Goal: Information Seeking & Learning: Learn about a topic

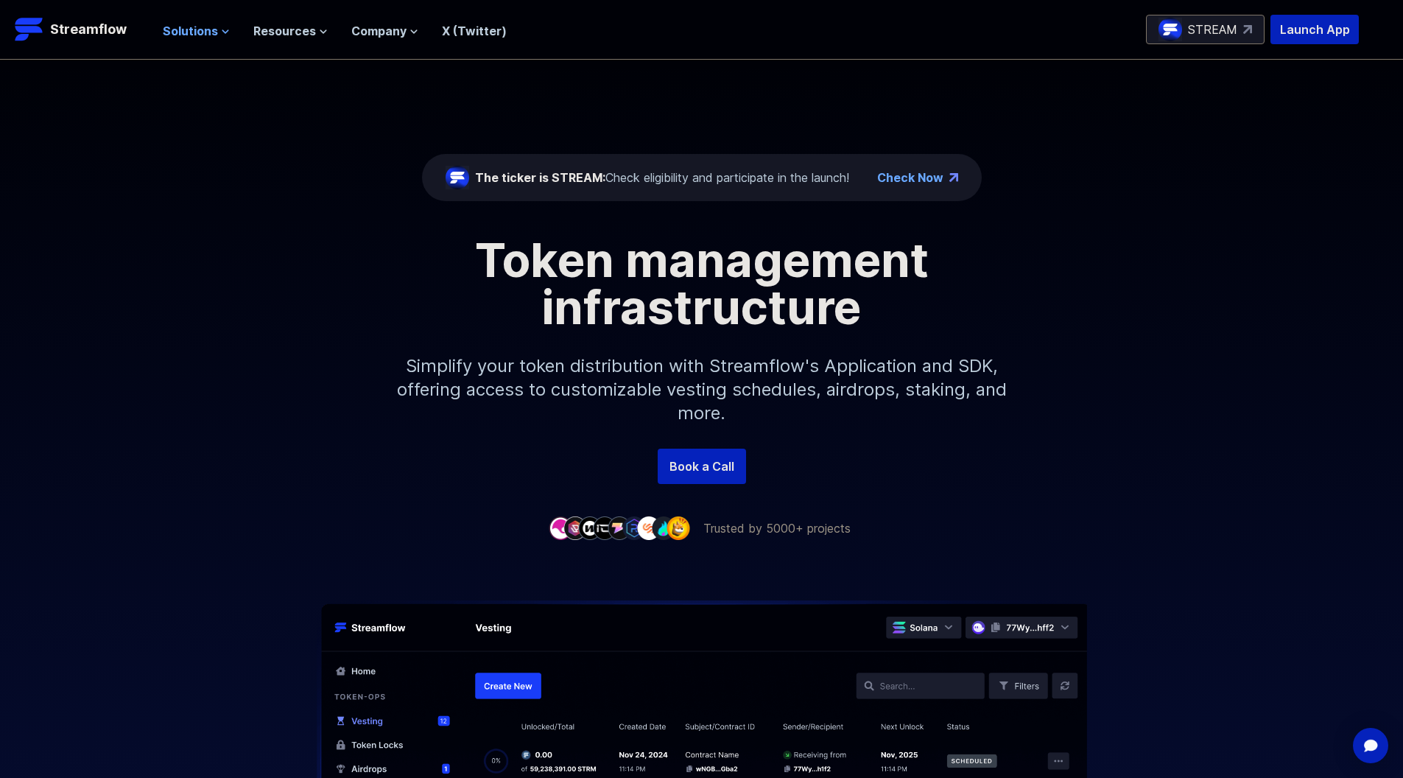
click at [194, 30] on span "Solutions" at bounding box center [190, 31] width 55 height 18
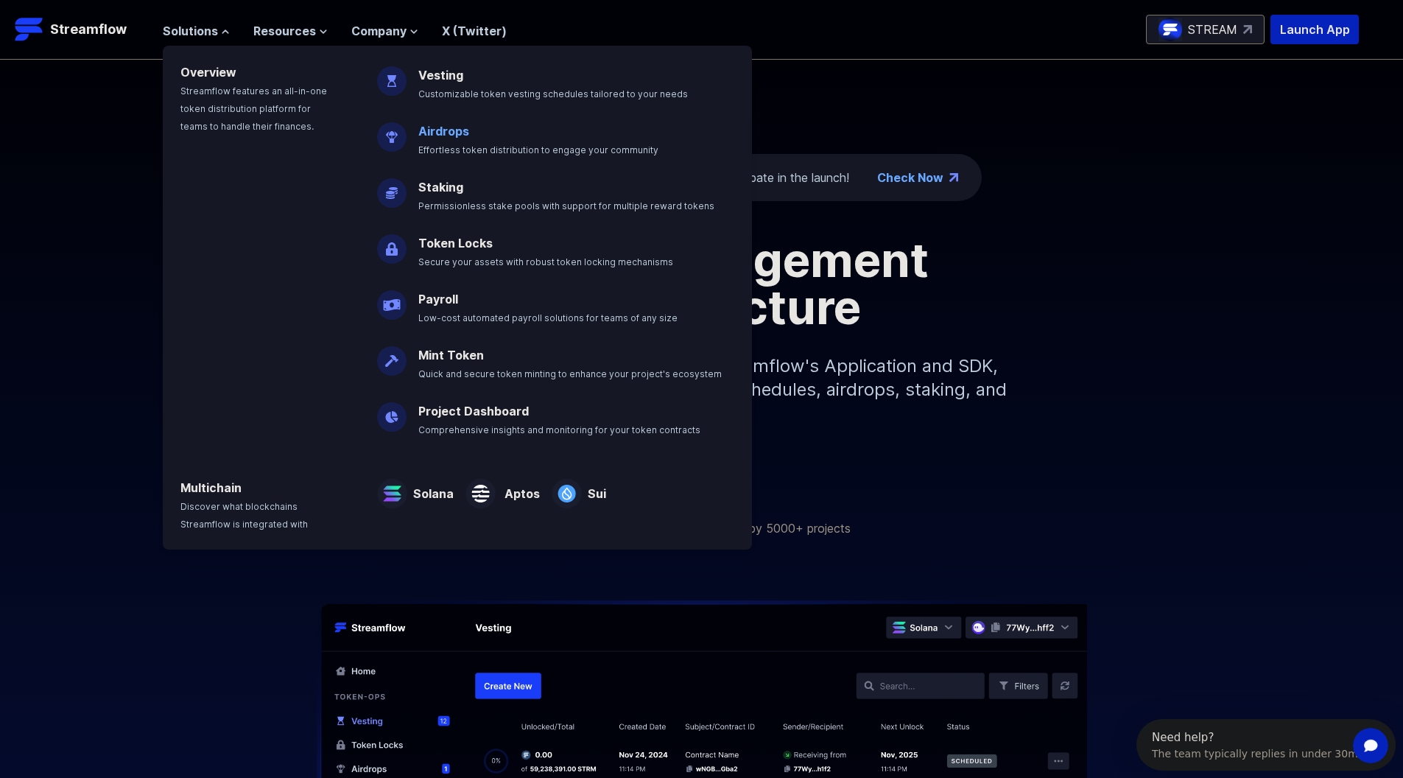
click at [449, 127] on link "Airdrops" at bounding box center [443, 131] width 51 height 15
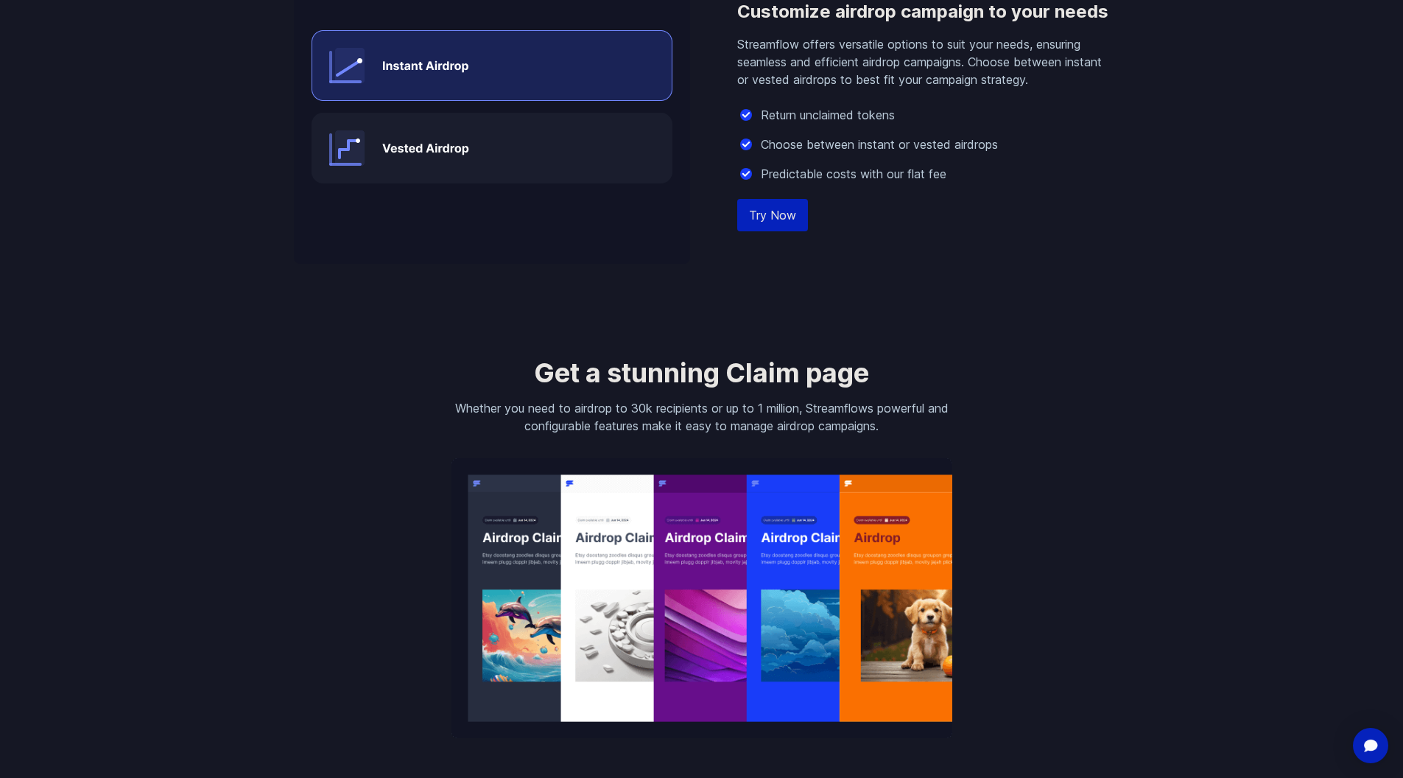
scroll to position [1409, 0]
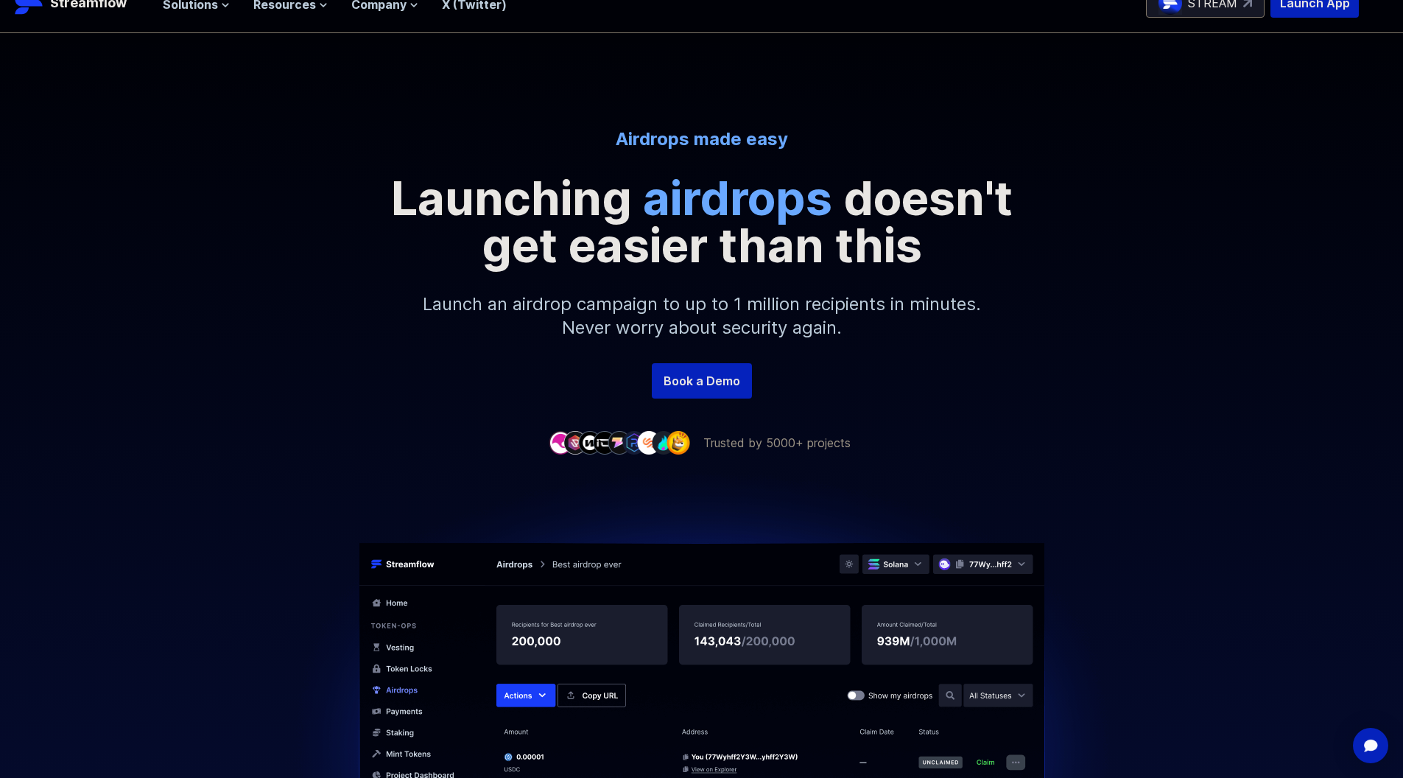
scroll to position [0, 0]
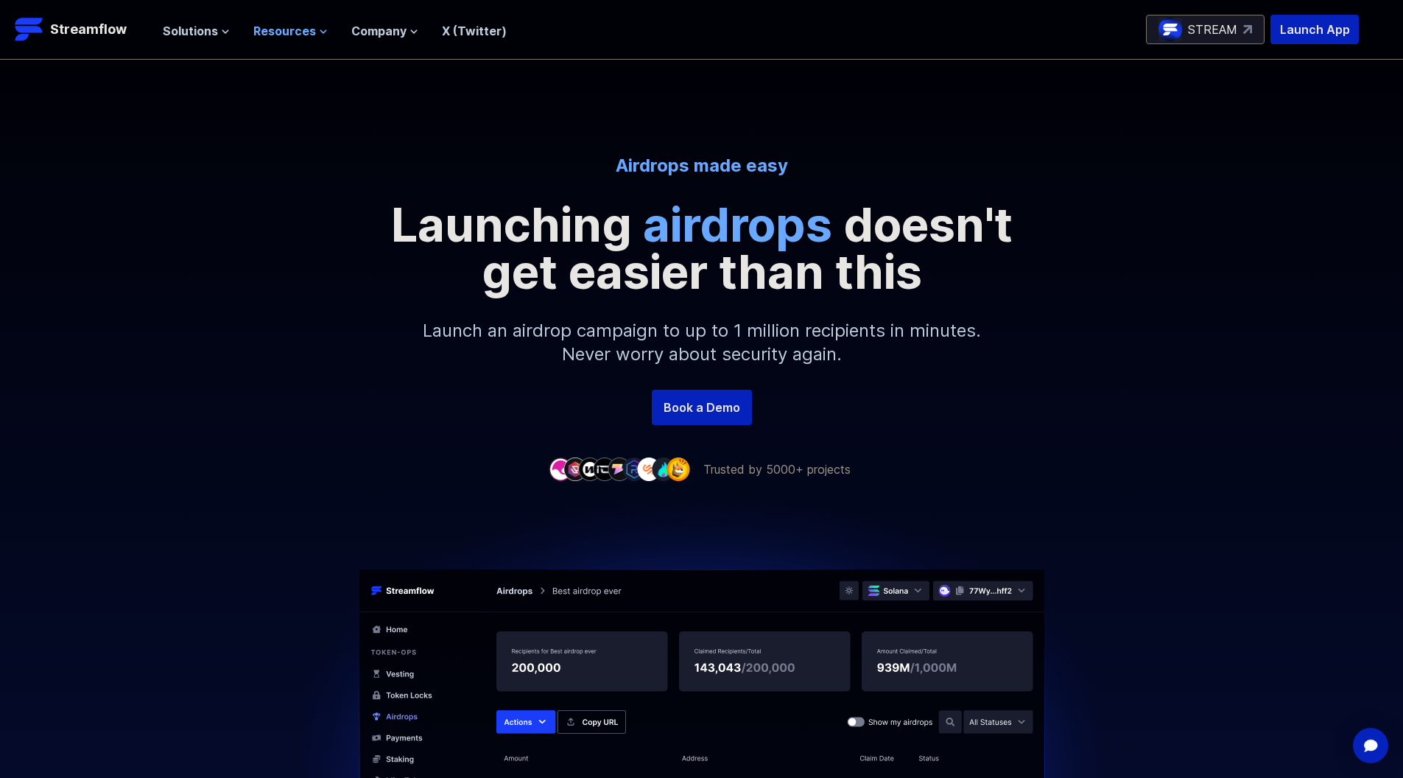
click at [319, 33] on icon at bounding box center [323, 31] width 9 height 9
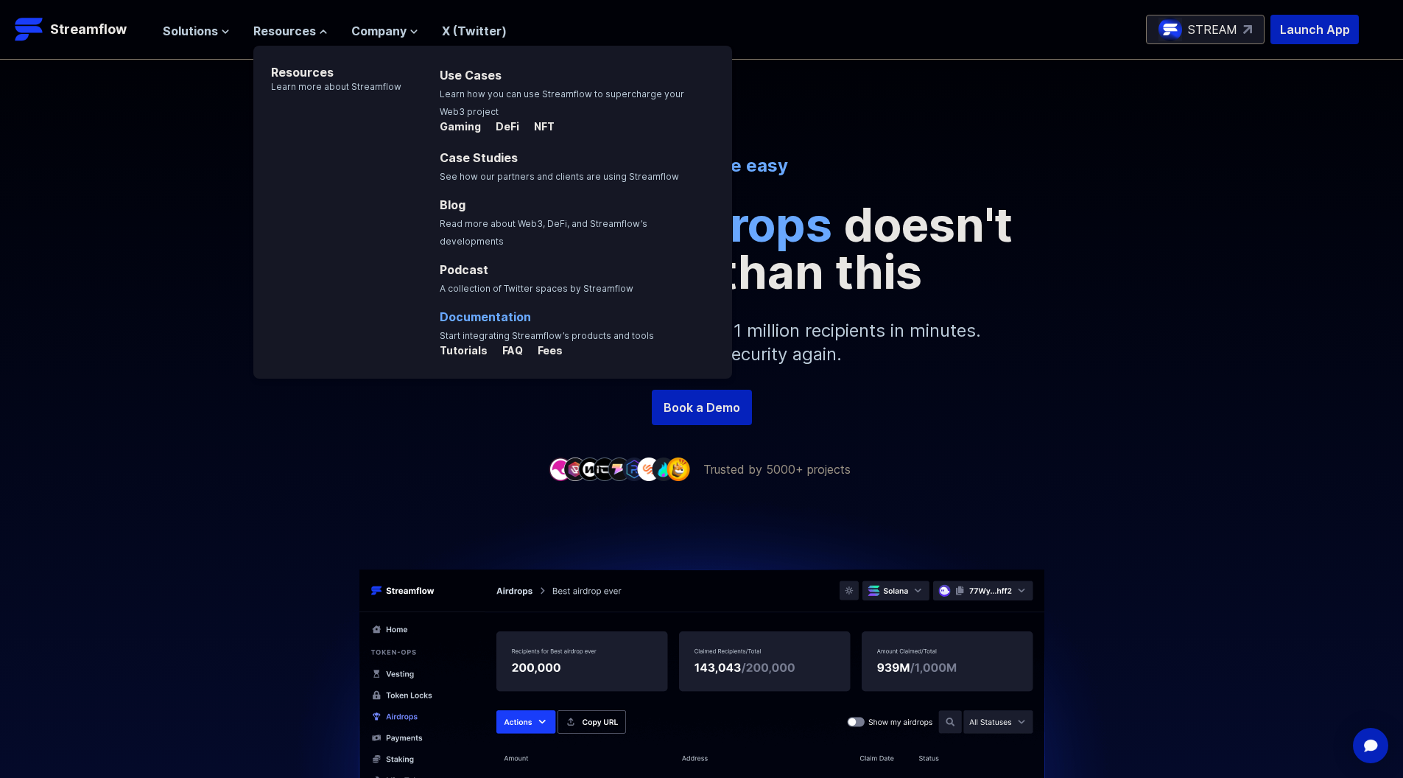
click at [485, 309] on link "Documentation" at bounding box center [485, 316] width 91 height 15
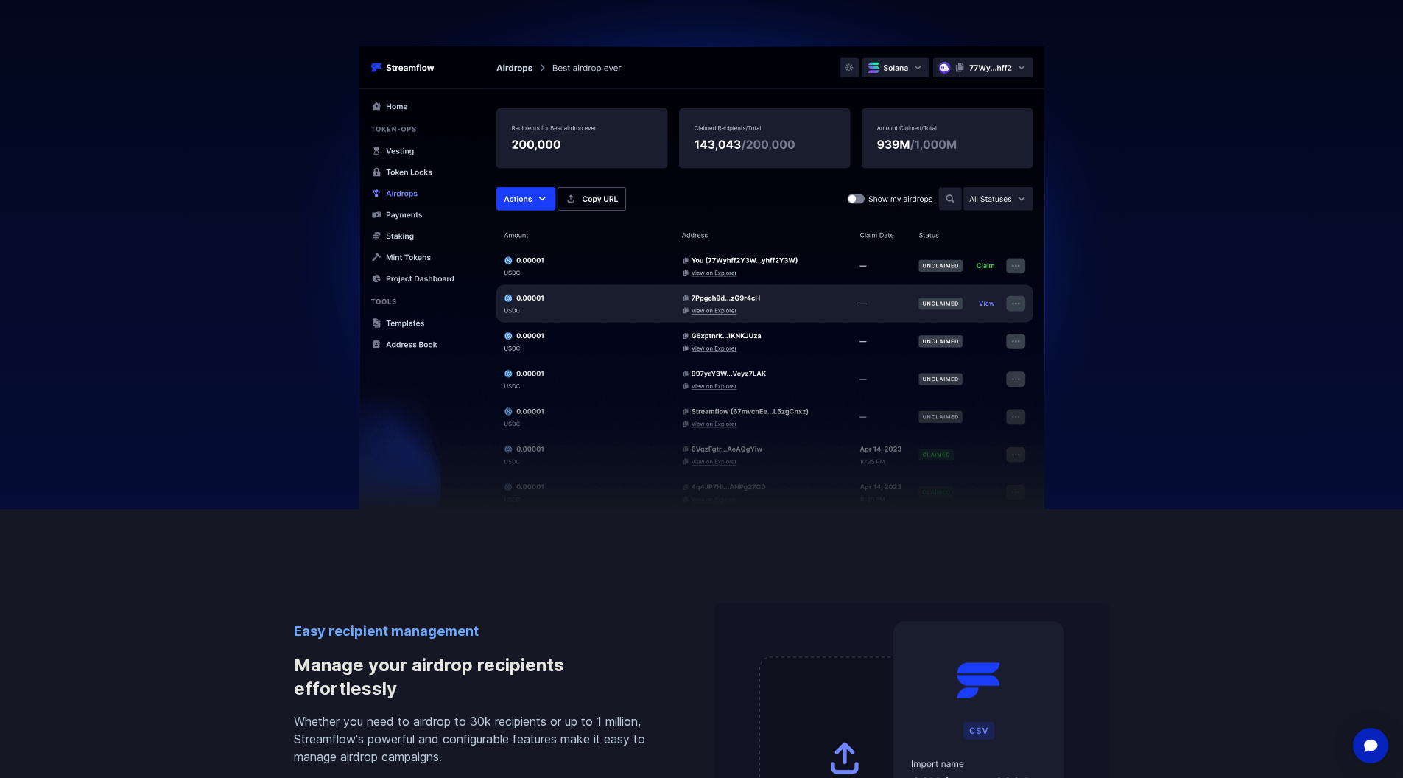
scroll to position [577, 0]
